Goal: Task Accomplishment & Management: Use online tool/utility

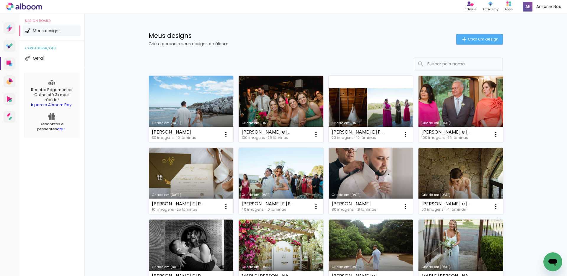
click at [223, 171] on link "Criado em [DATE]" at bounding box center [191, 181] width 85 height 67
